Goal: Information Seeking & Learning: Learn about a topic

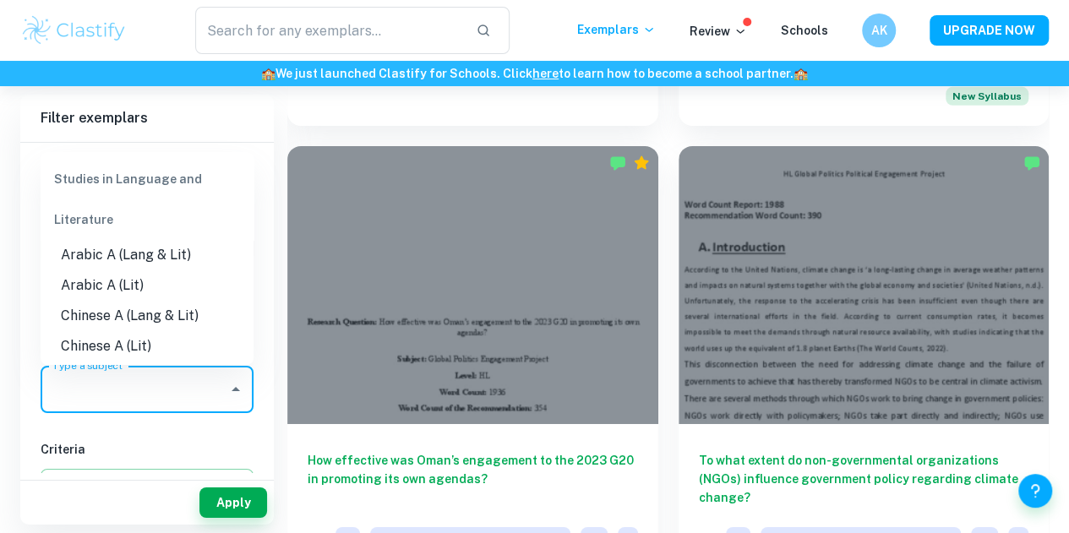
click at [198, 404] on input "Type a subject" at bounding box center [134, 390] width 172 height 32
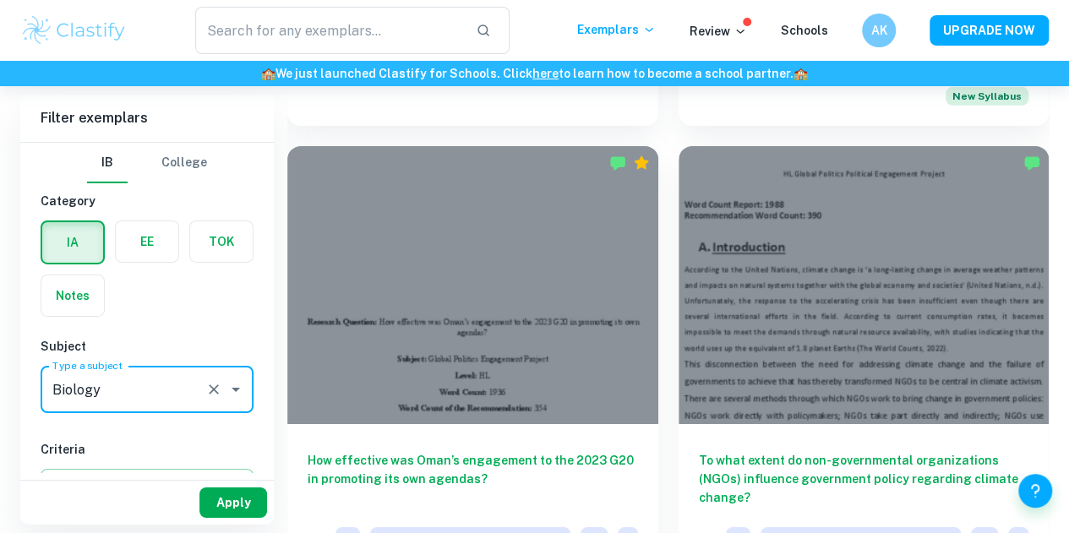
type input "Biology"
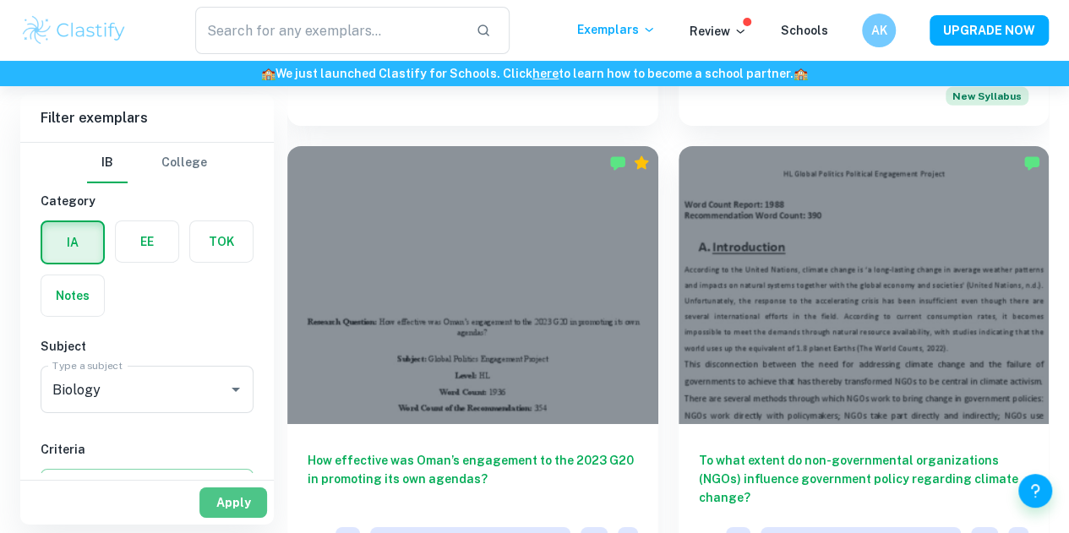
click at [254, 502] on button "Apply" at bounding box center [233, 503] width 68 height 30
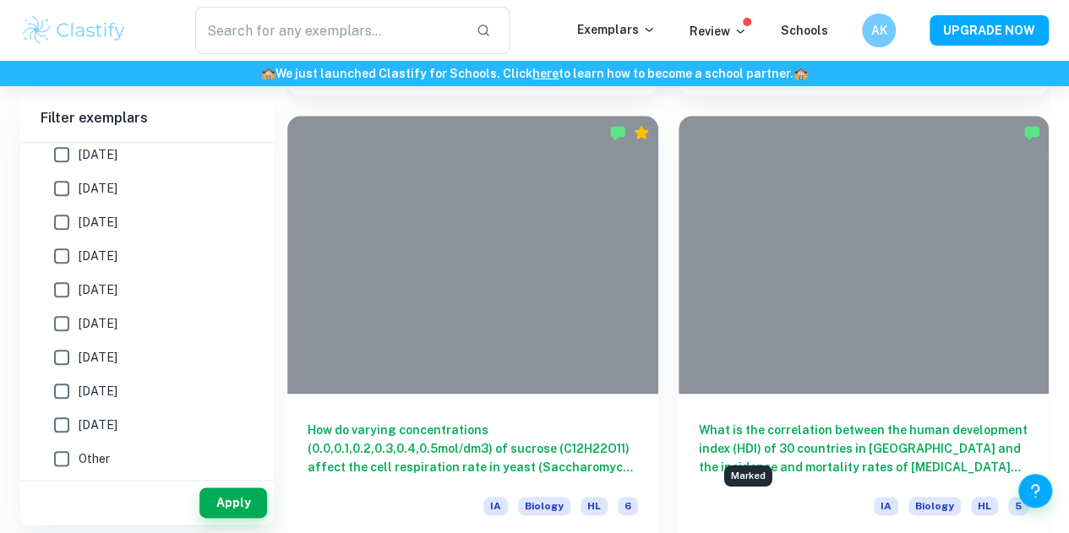
scroll to position [10364, 0]
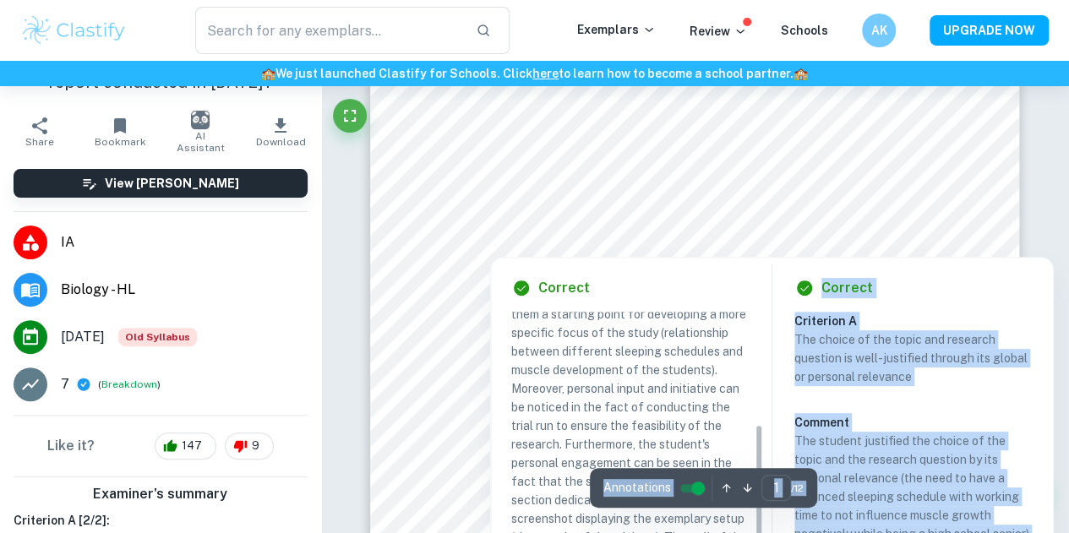
scroll to position [74, 0]
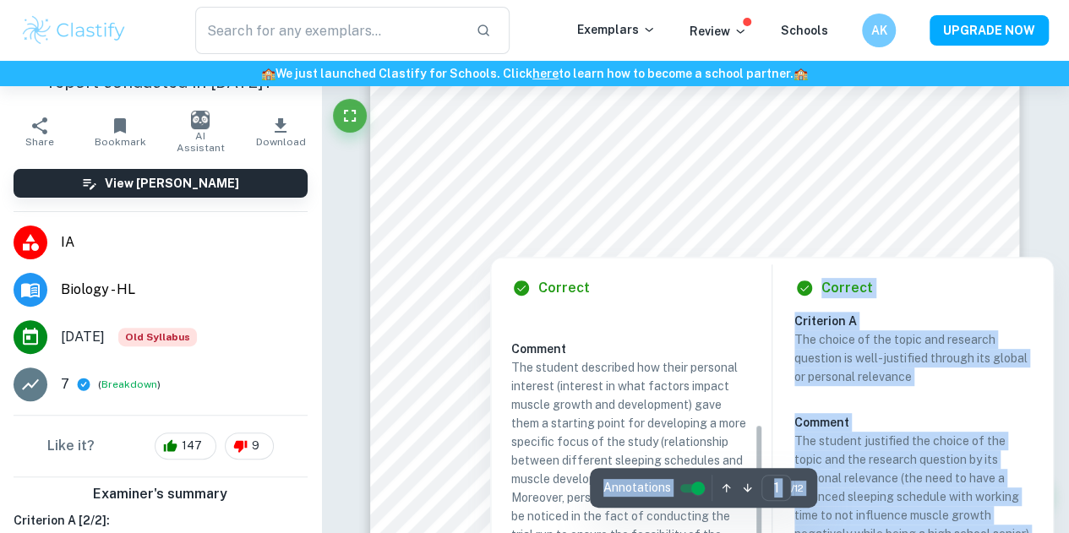
drag, startPoint x: 535, startPoint y: 371, endPoint x: 331, endPoint y: 294, distance: 217.7
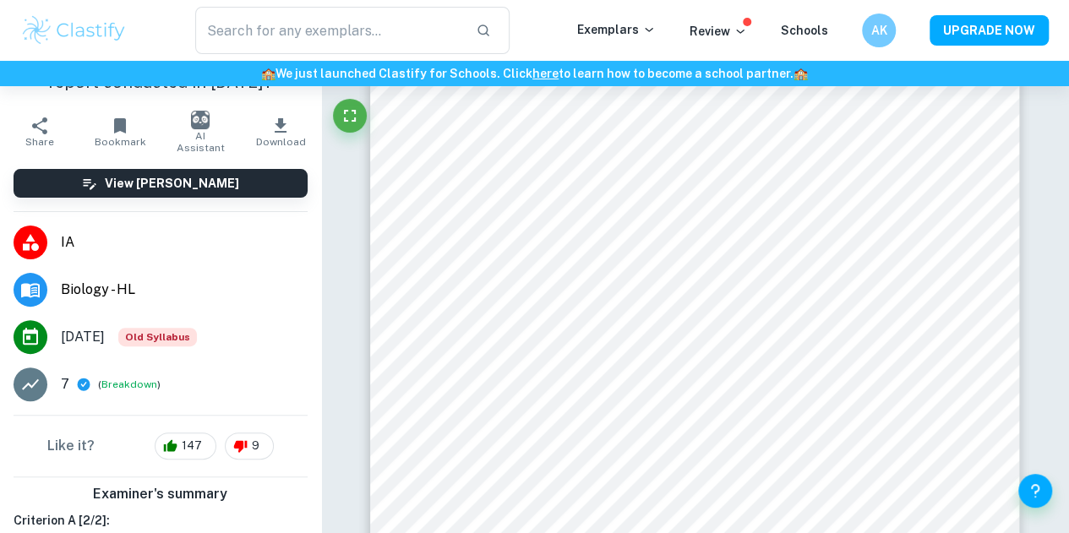
scroll to position [0, 0]
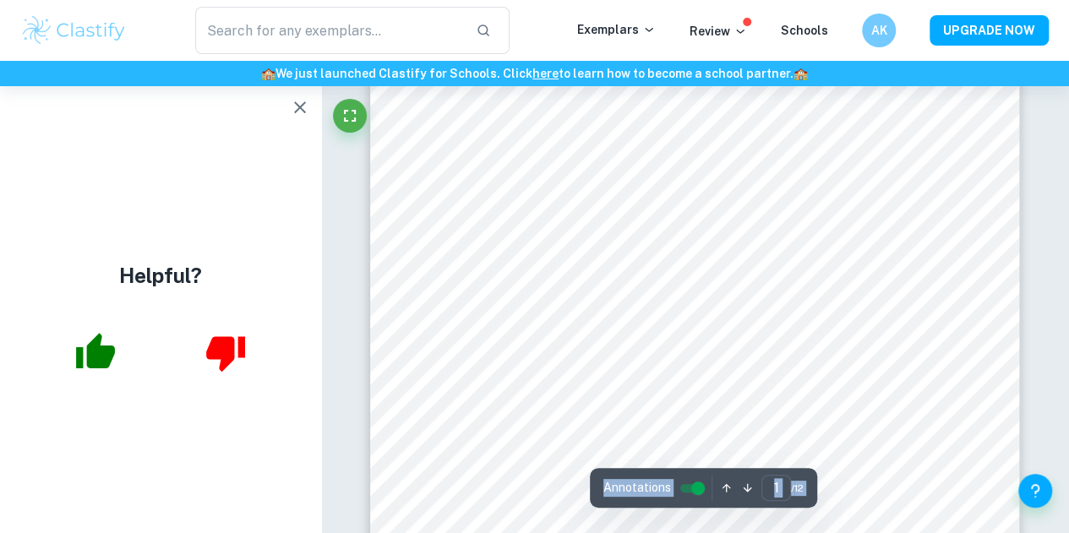
click at [295, 99] on icon "button" at bounding box center [300, 107] width 20 height 20
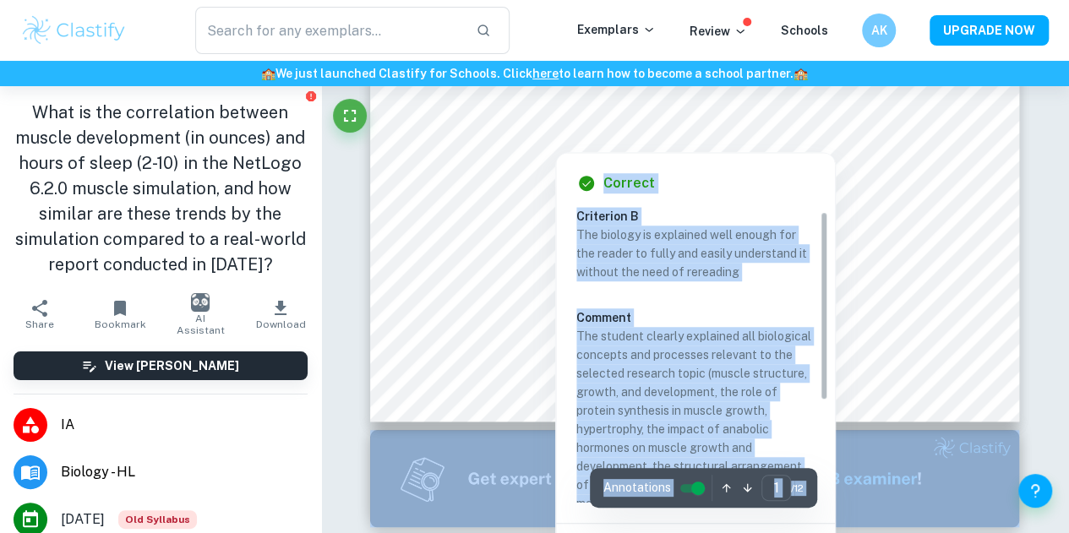
scroll to position [15, 0]
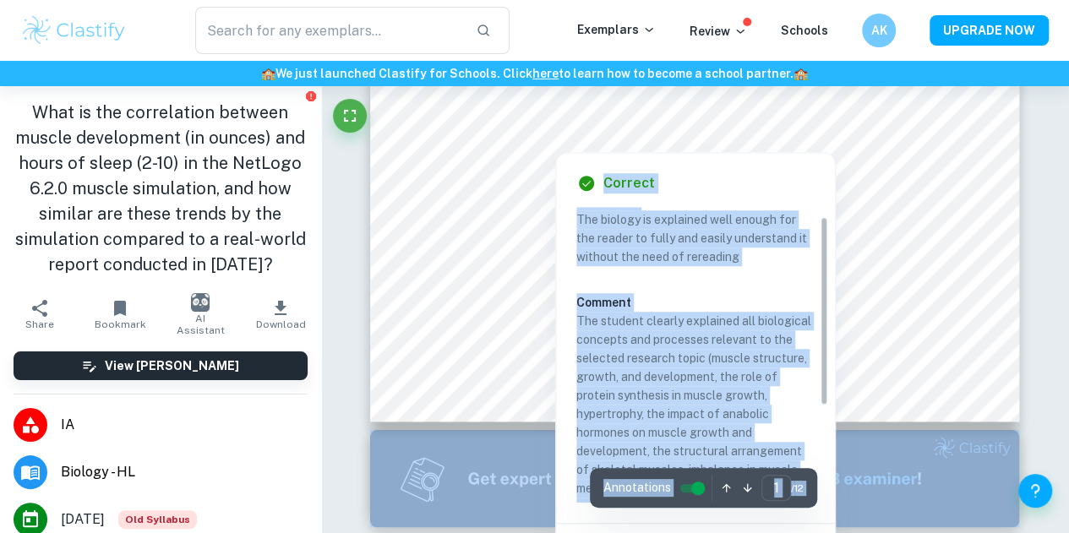
click at [622, 229] on p "The biology is explained well enough for the reader to fully and easily underst…" at bounding box center [695, 238] width 238 height 56
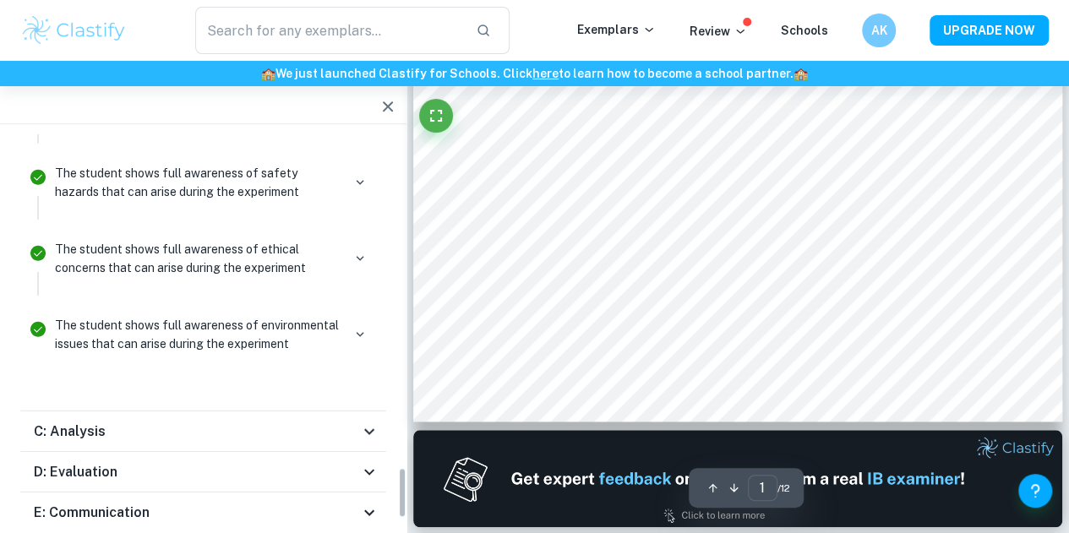
scroll to position [2562, 0]
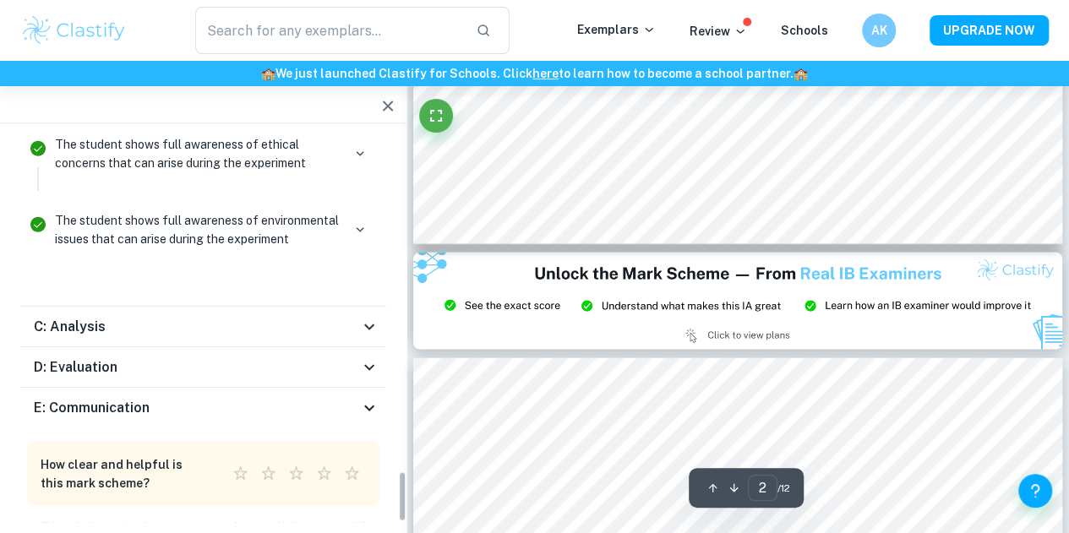
type input "3"
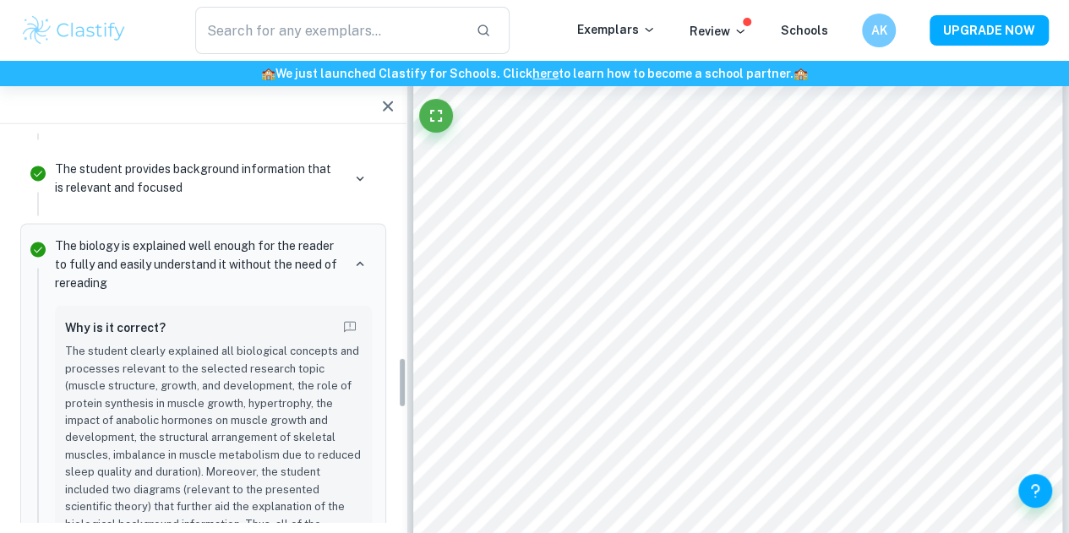
scroll to position [1856, 0]
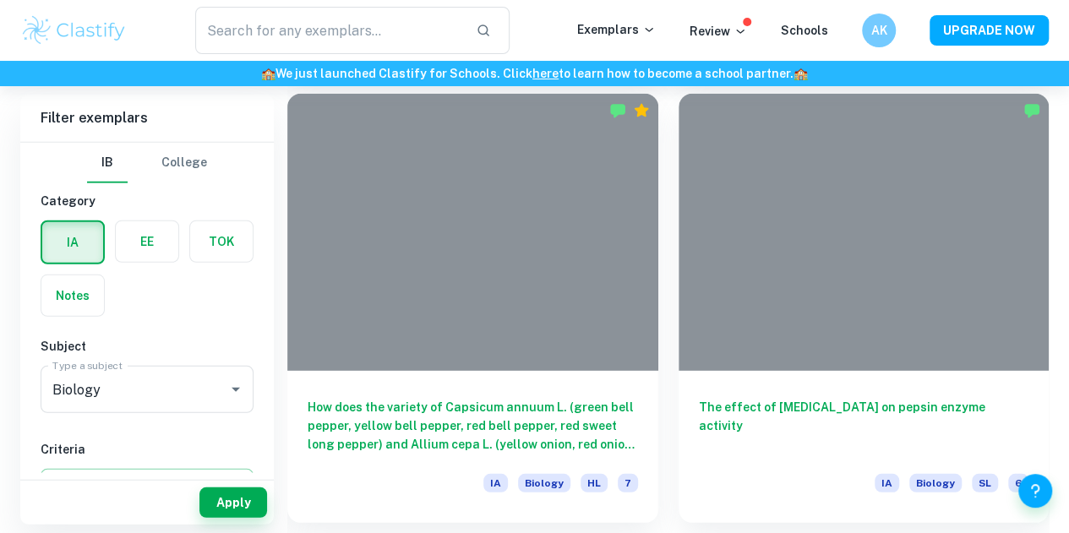
scroll to position [5727, 0]
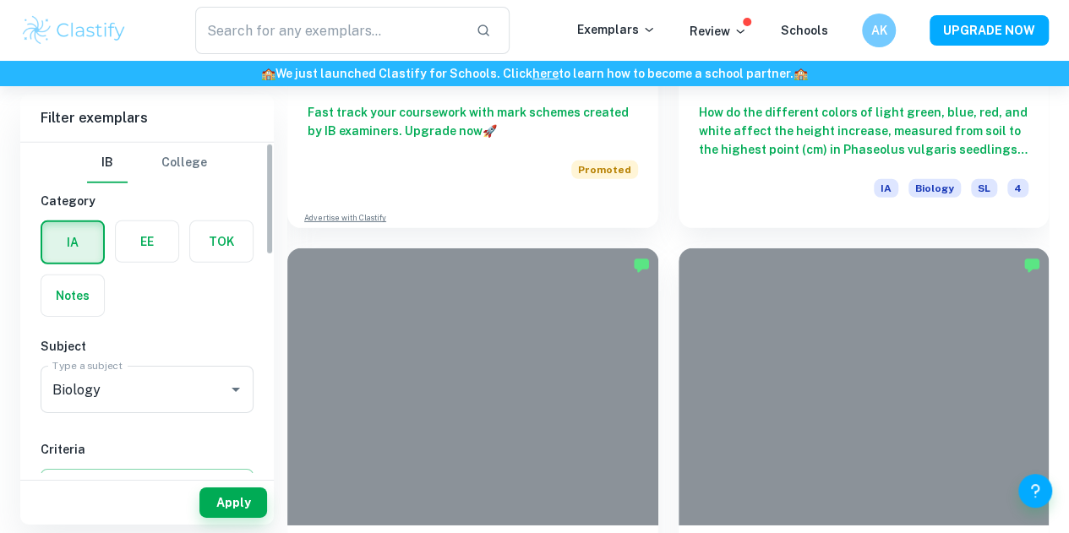
click at [156, 238] on label "button" at bounding box center [147, 241] width 63 height 41
click at [0, 0] on input "radio" at bounding box center [0, 0] width 0 height 0
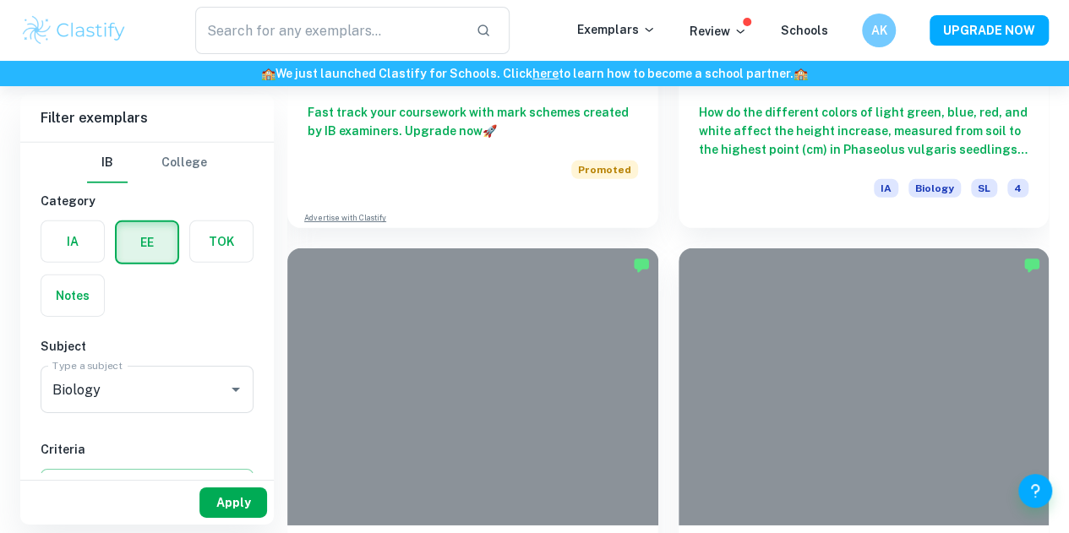
click at [239, 497] on button "Apply" at bounding box center [233, 503] width 68 height 30
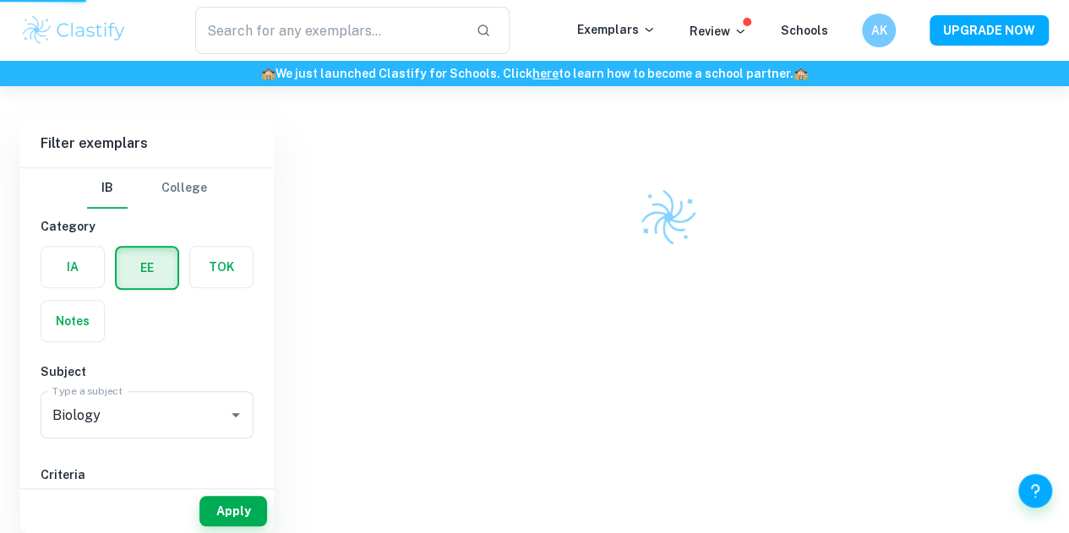
scroll to position [416, 0]
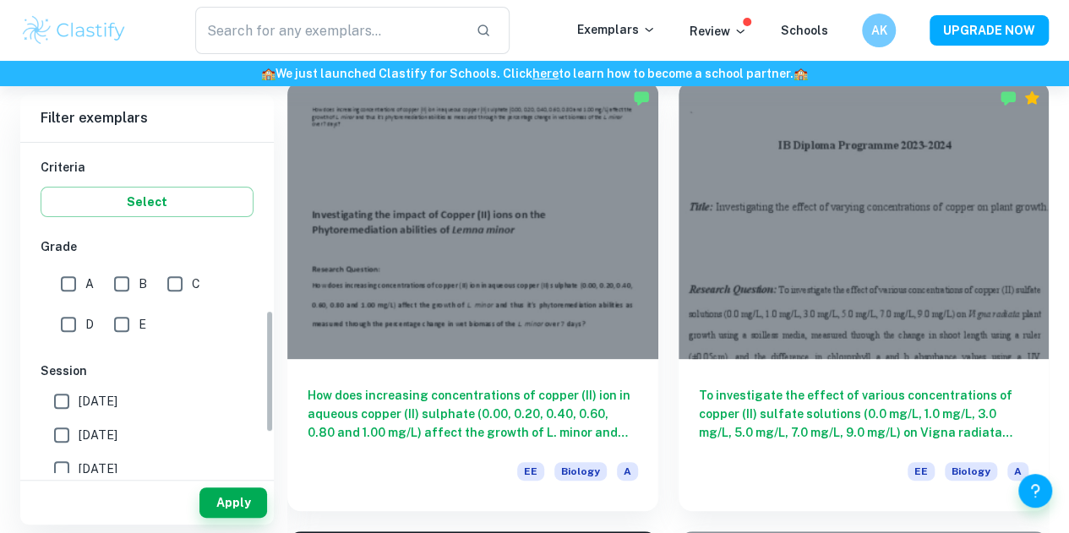
scroll to position [260, 0]
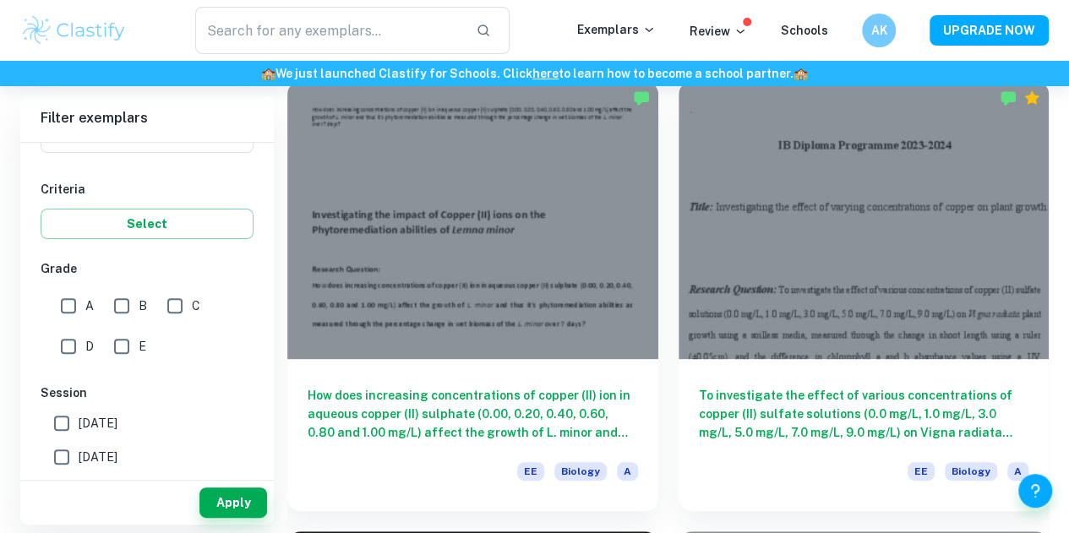
click at [80, 297] on input "A" at bounding box center [69, 306] width 34 height 34
checkbox input "true"
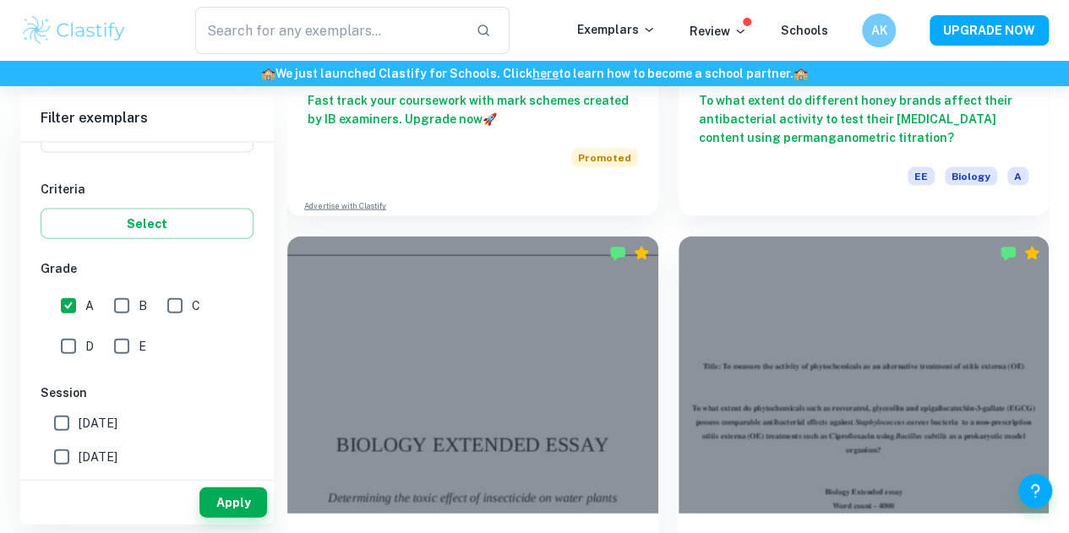
scroll to position [1814, 0]
